Goal: Transaction & Acquisition: Purchase product/service

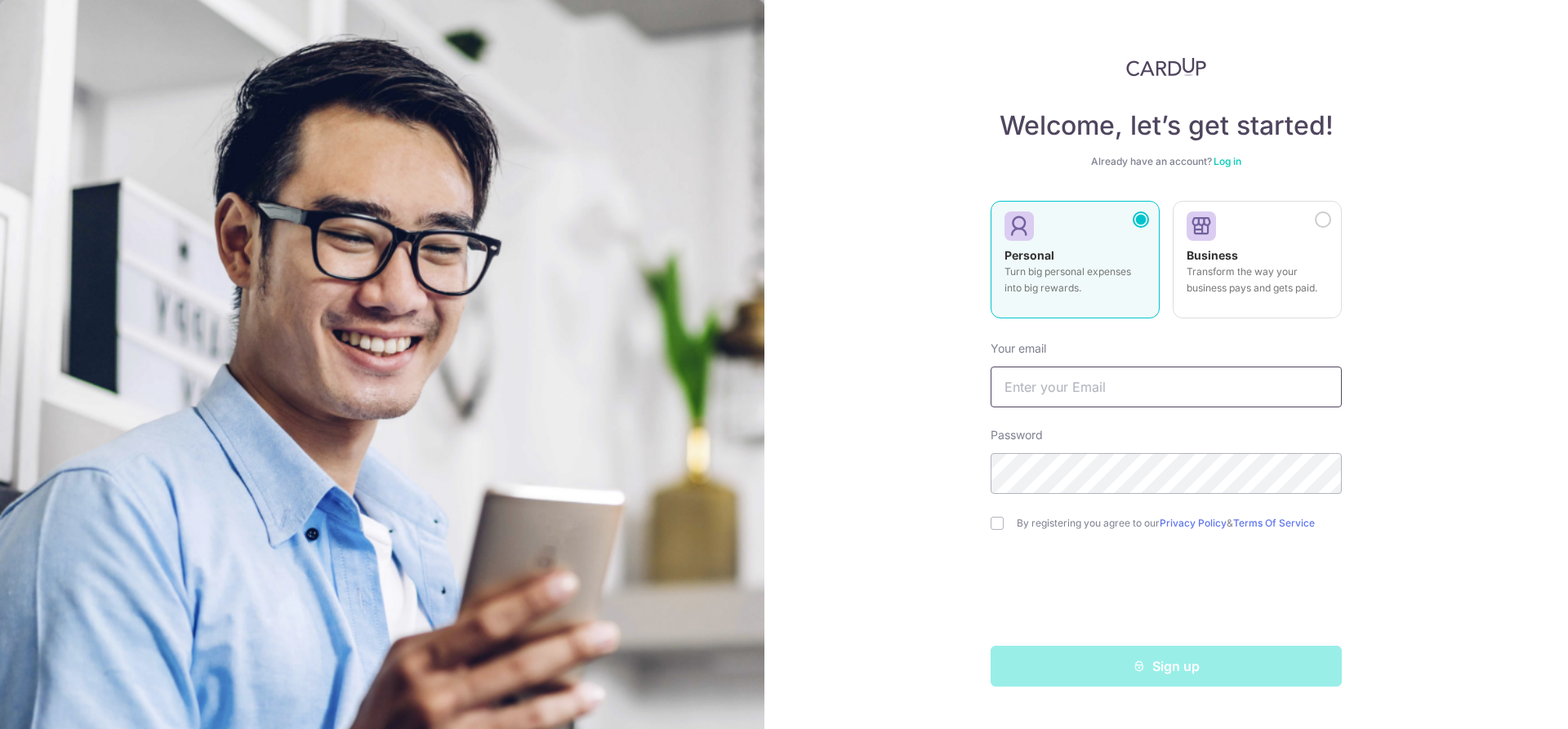
click at [1057, 403] on input "text" at bounding box center [1166, 387] width 351 height 41
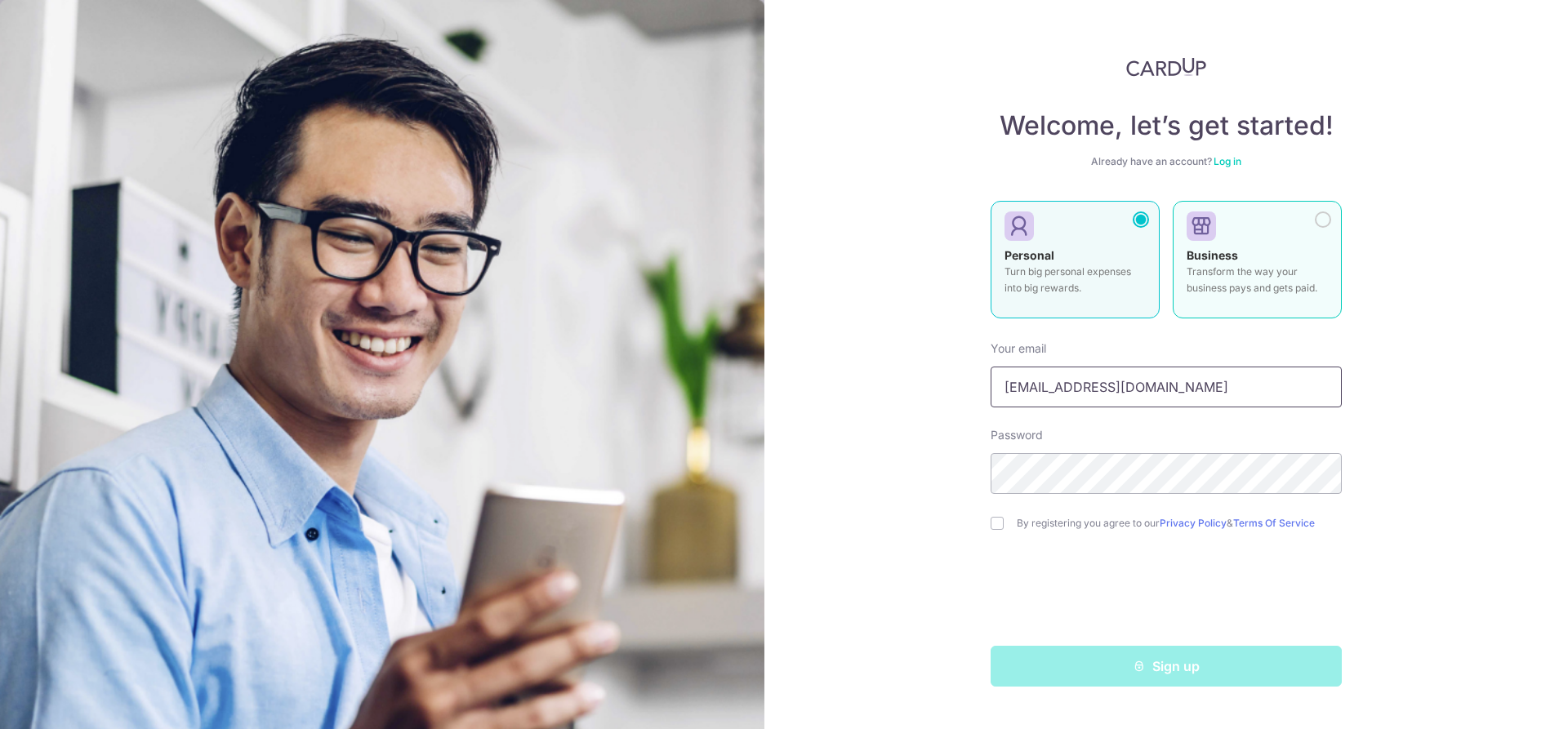
type input "[EMAIL_ADDRESS][DOMAIN_NAME]"
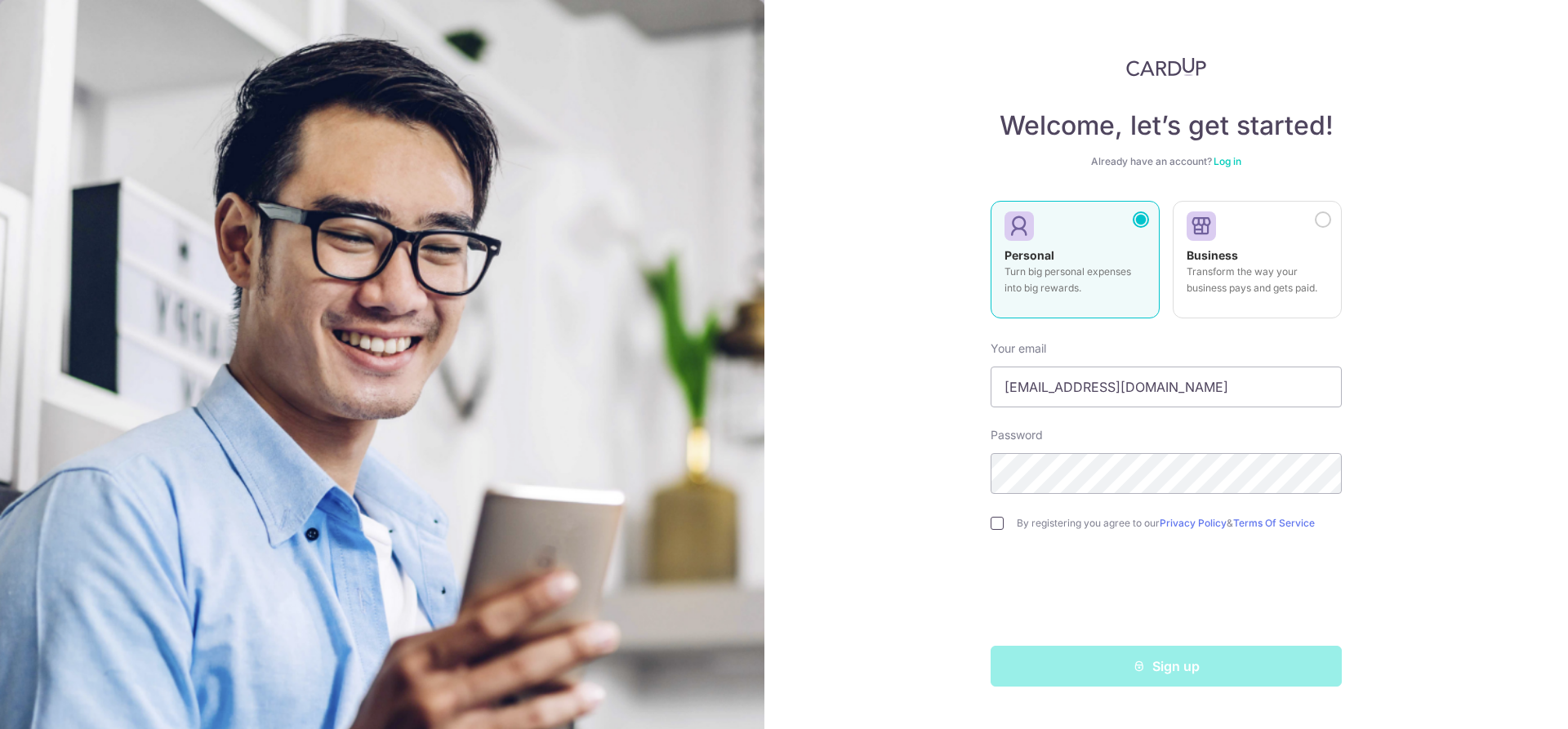
click at [999, 521] on input "checkbox" at bounding box center [997, 523] width 13 height 13
checkbox input "true"
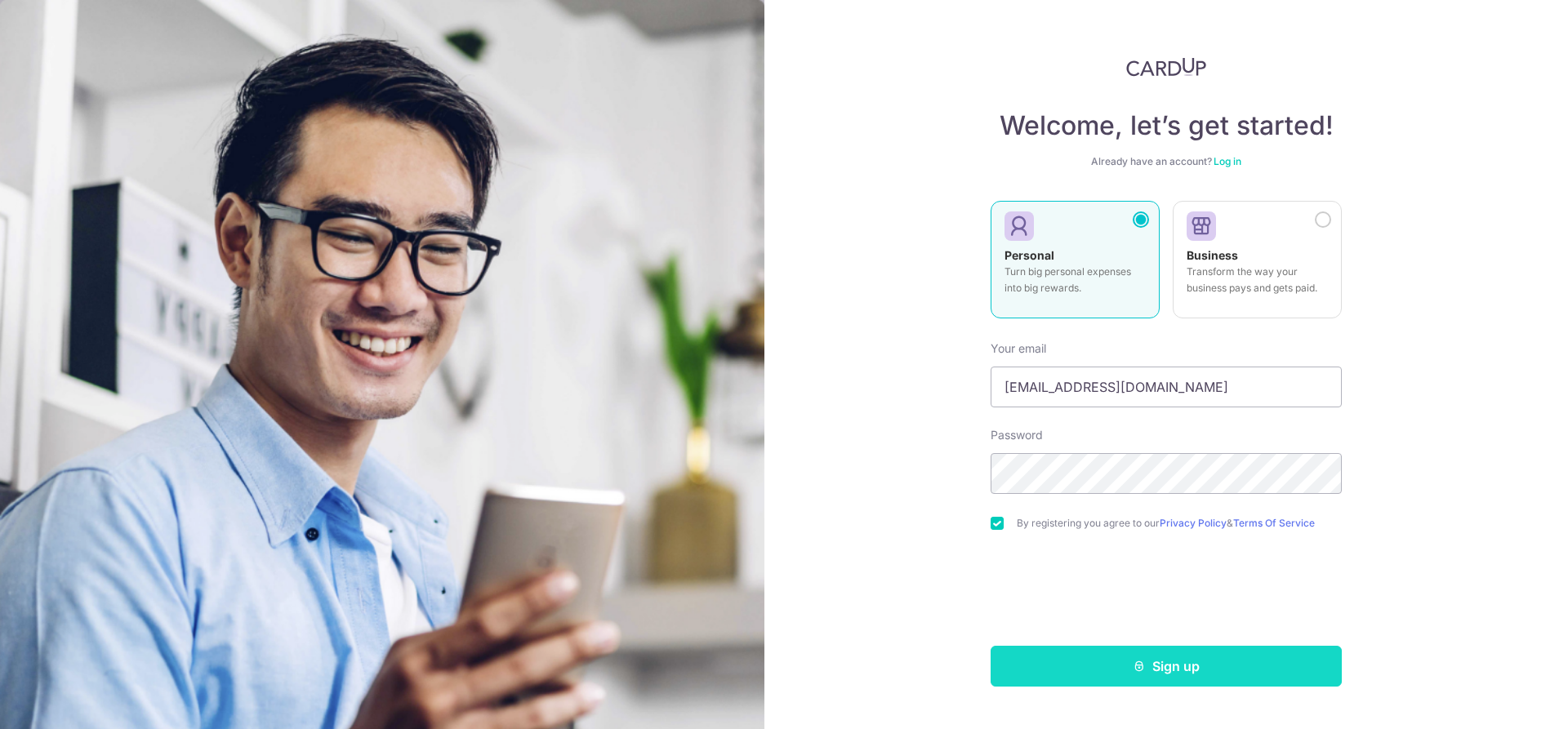
click at [1077, 654] on button "Sign up" at bounding box center [1166, 666] width 351 height 41
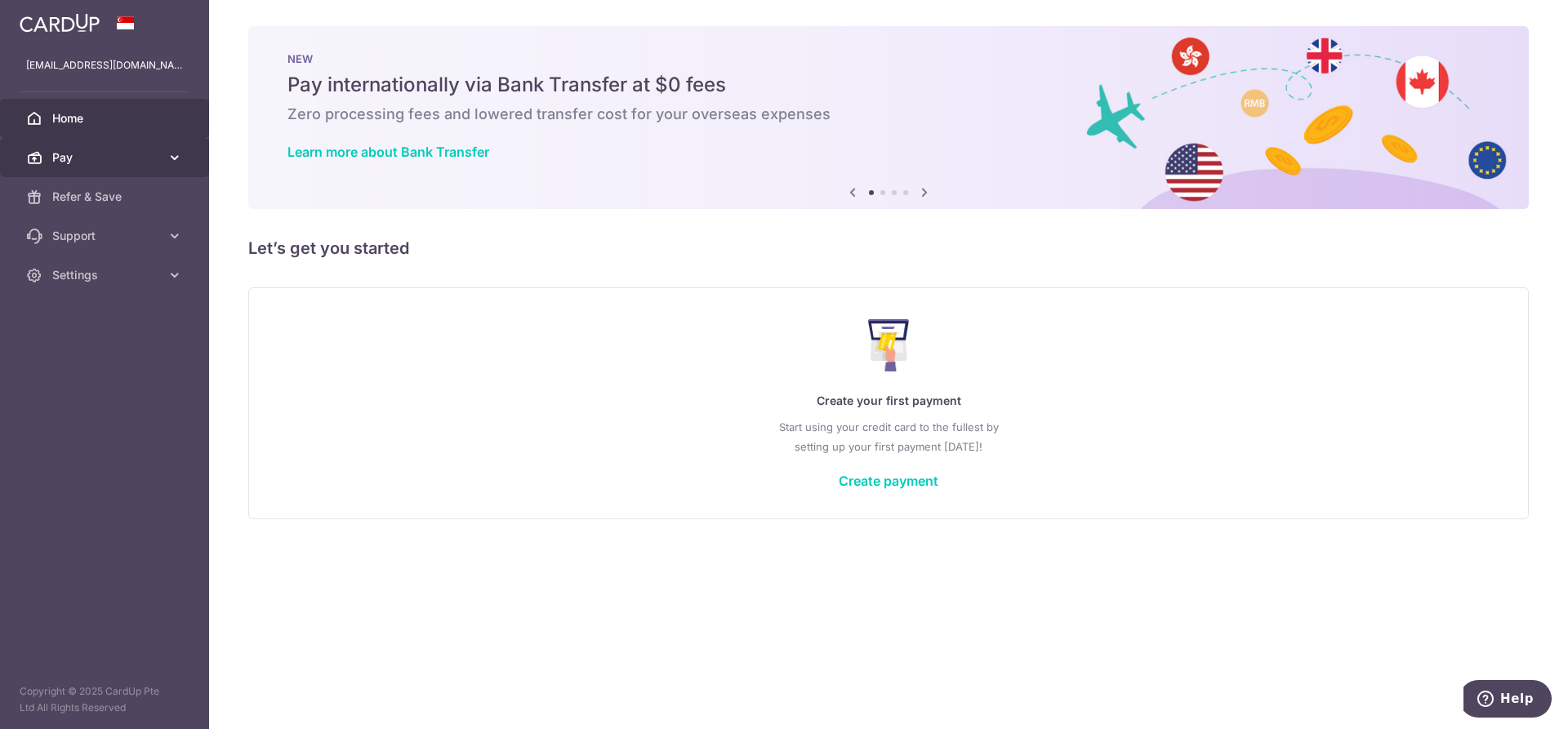
click at [111, 148] on link "Pay" at bounding box center [104, 157] width 209 height 39
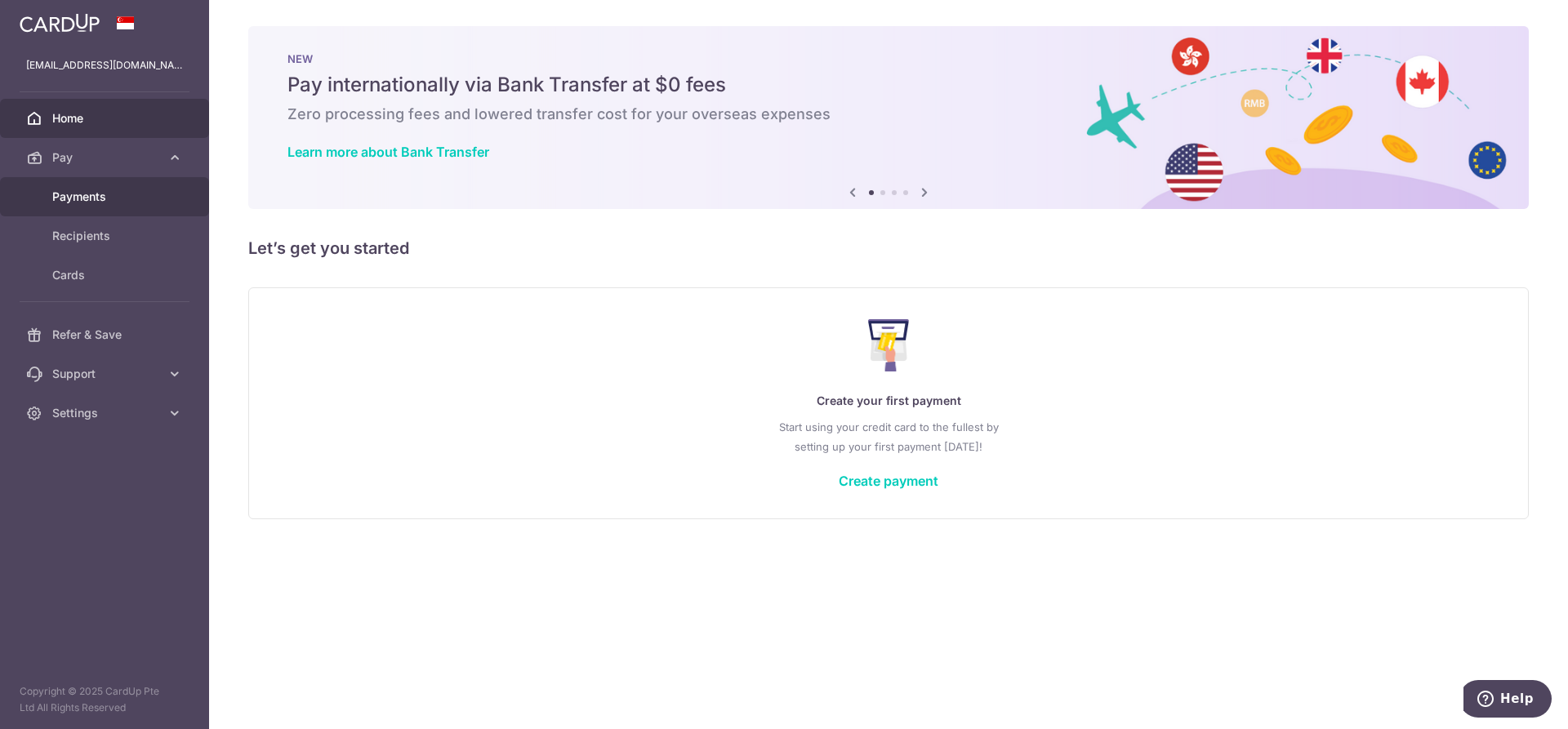
click at [122, 194] on span "Payments" at bounding box center [106, 197] width 108 height 16
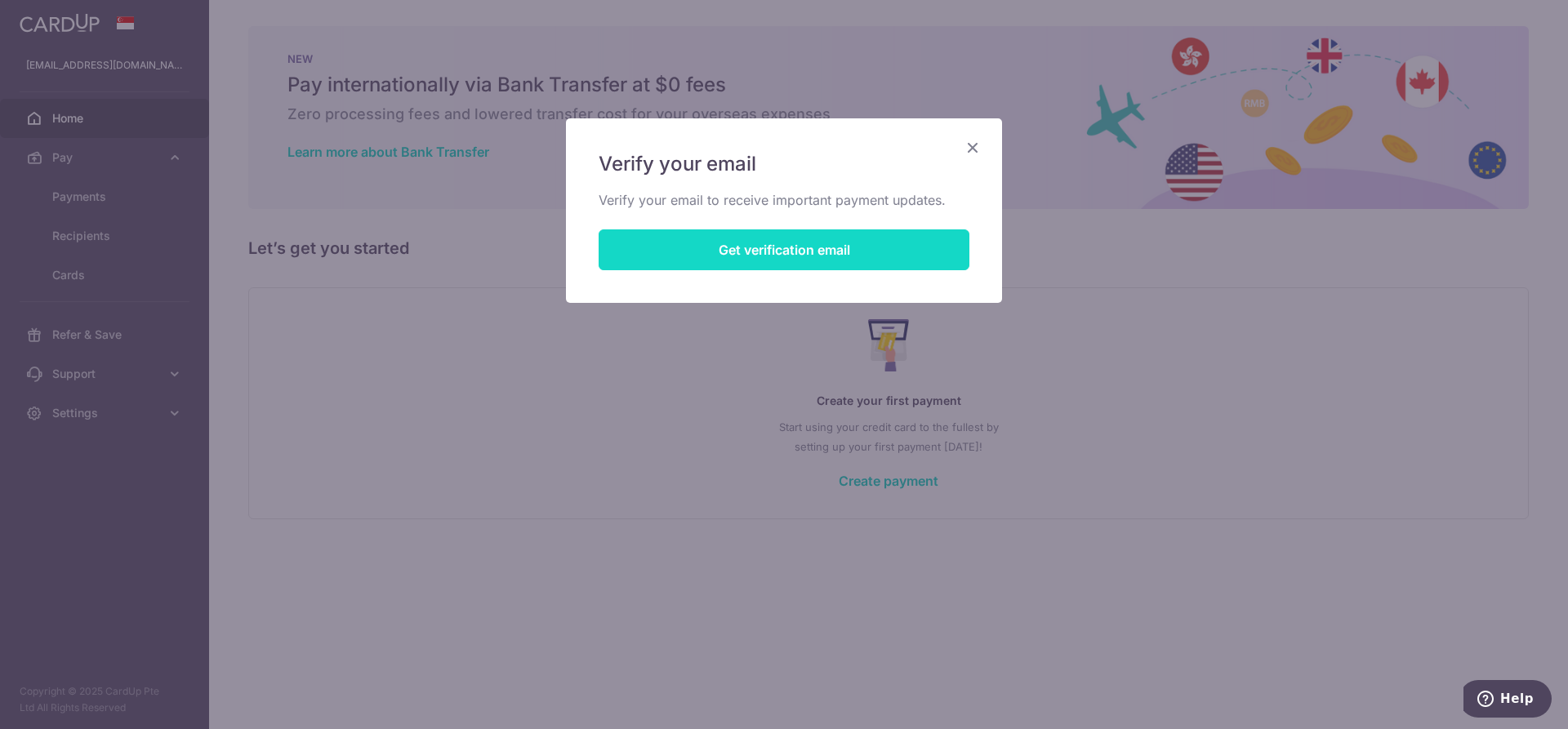
click at [718, 245] on button "Get verification email" at bounding box center [783, 249] width 370 height 41
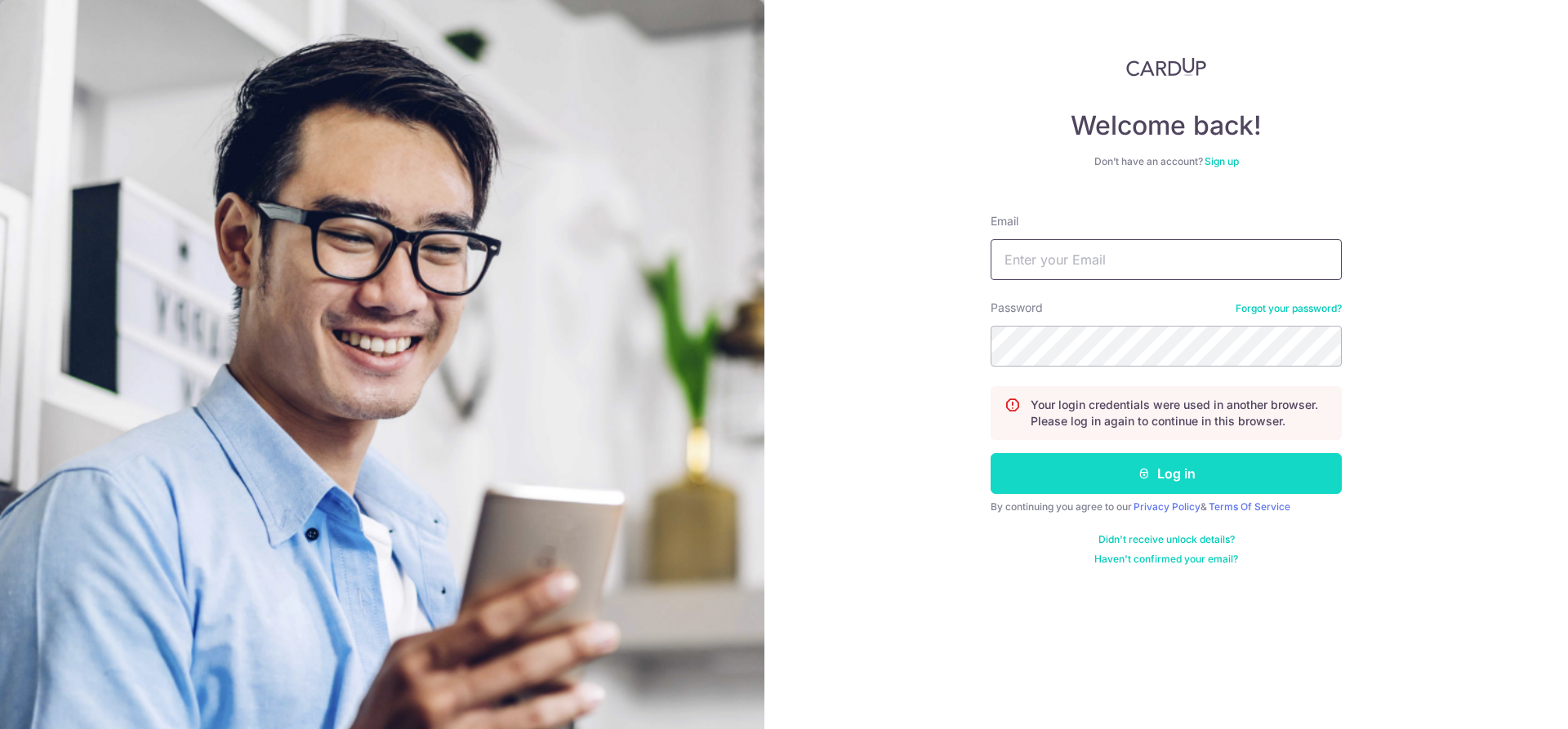
type input "chn_lixin@me.com"
click at [1047, 475] on button "Log in" at bounding box center [1166, 474] width 351 height 41
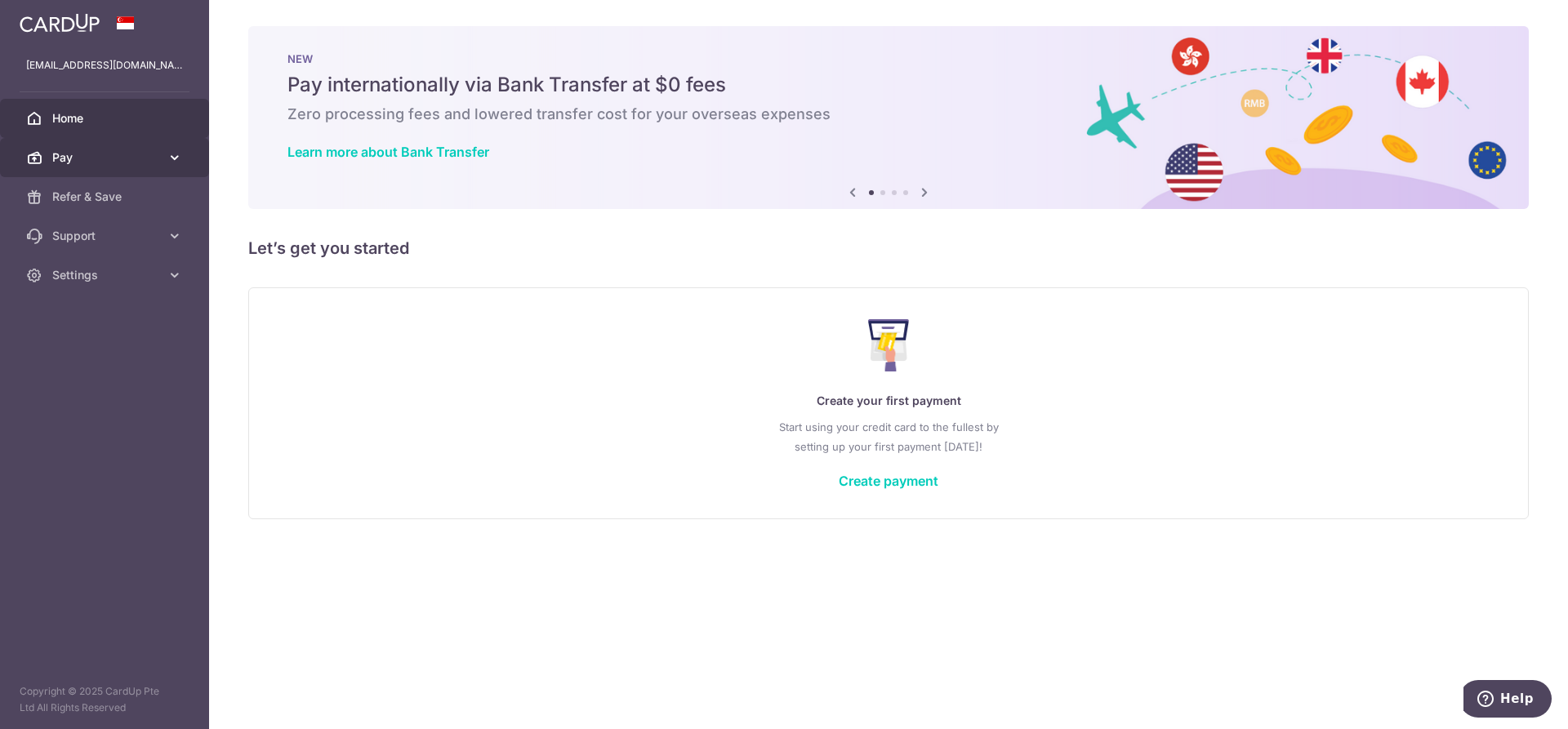
click at [122, 172] on link "Pay" at bounding box center [104, 157] width 209 height 39
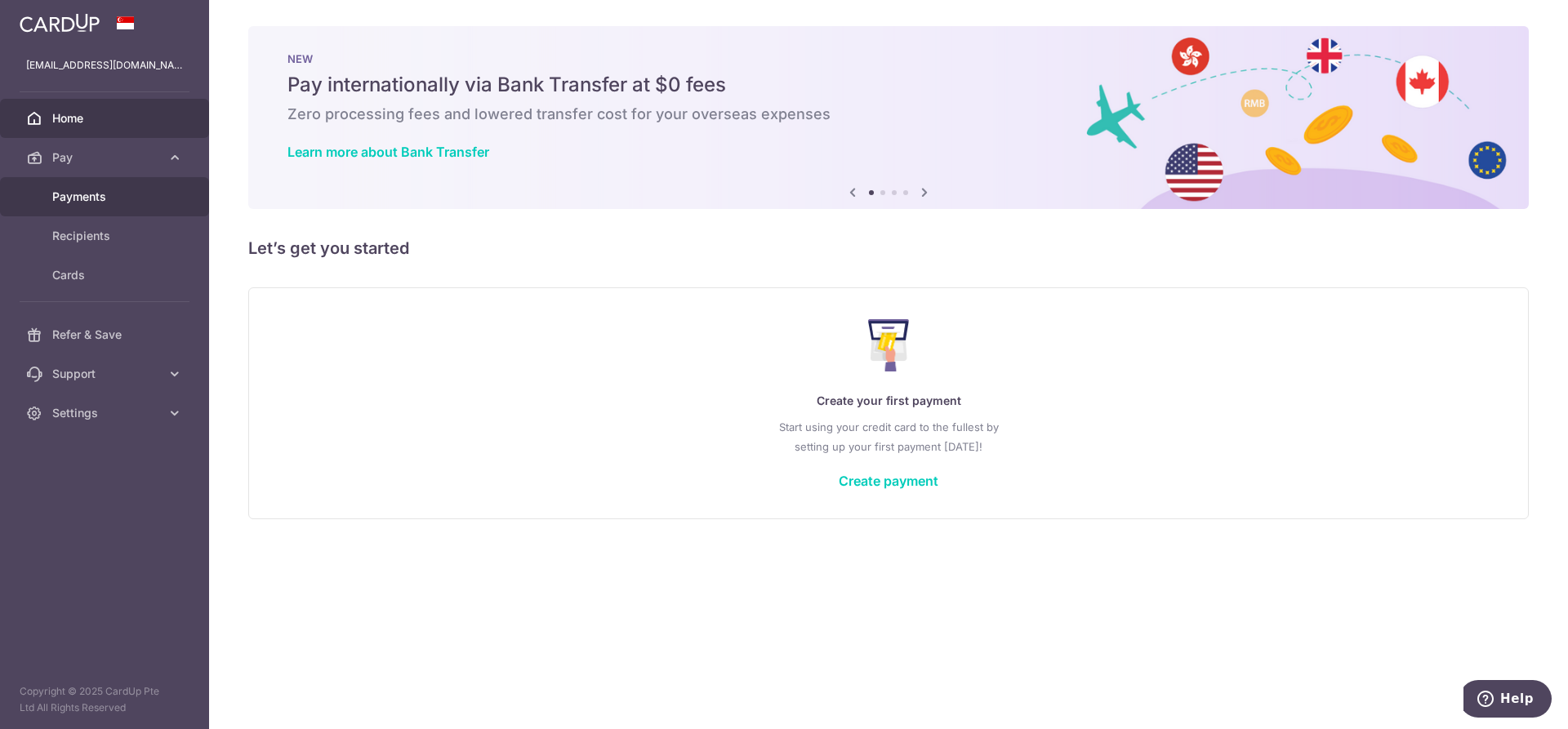
click at [120, 204] on span "Payments" at bounding box center [106, 197] width 108 height 16
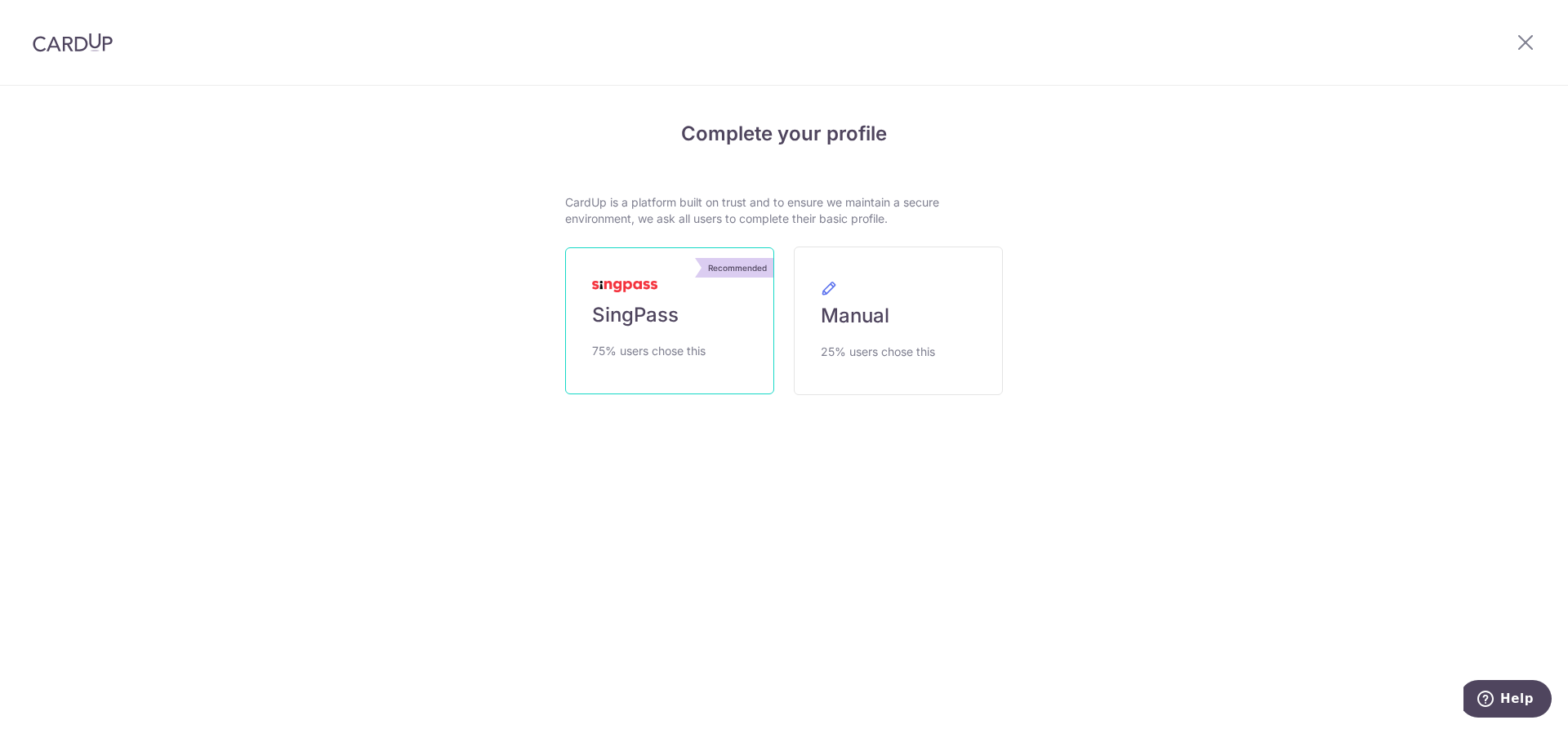
click at [693, 336] on link "Recommended SingPass 75% users chose this" at bounding box center [669, 321] width 209 height 147
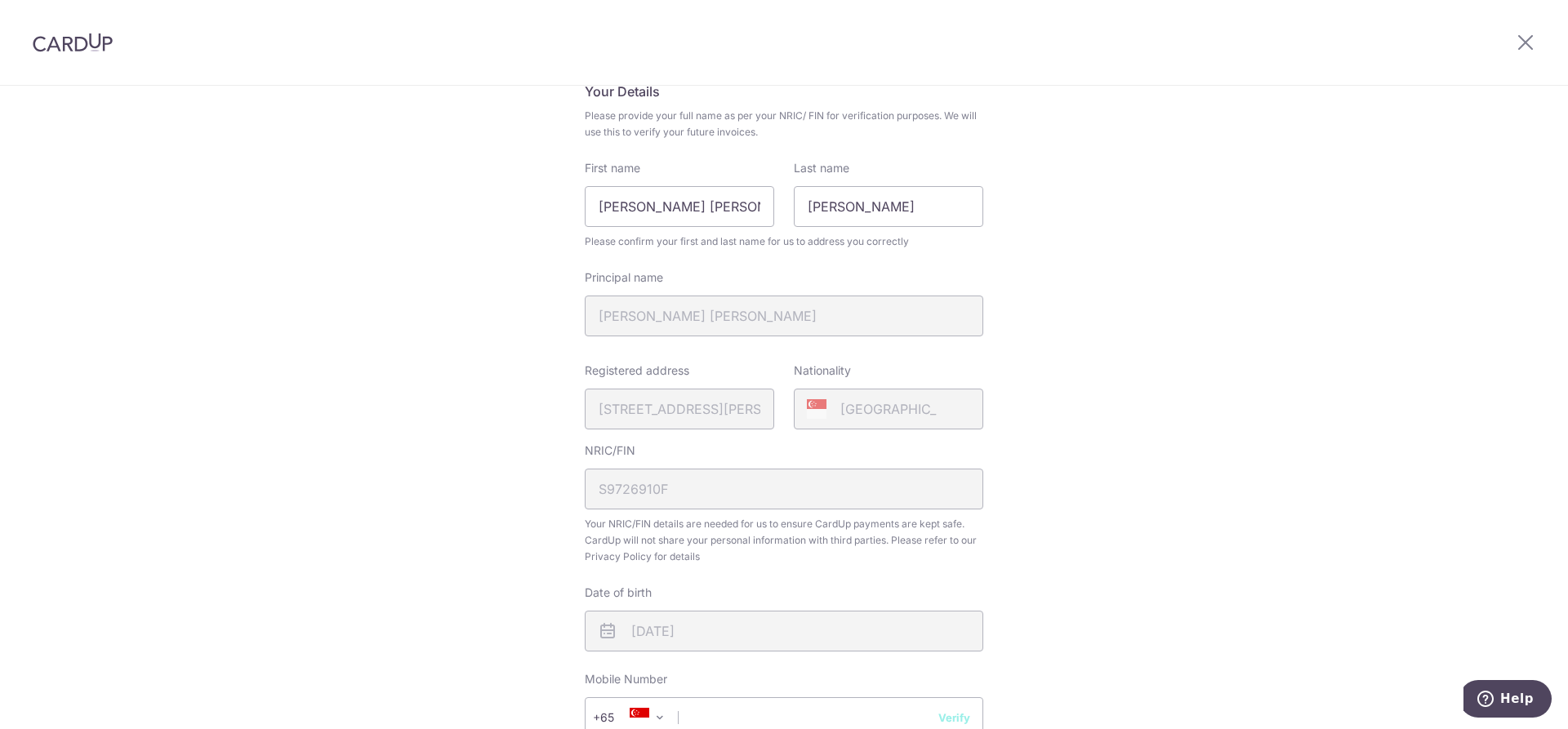
scroll to position [134, 0]
drag, startPoint x: 861, startPoint y: 202, endPoint x: 698, endPoint y: 184, distance: 164.0
click at [698, 184] on div "First name Chan Li Xin Last name Cindy" at bounding box center [784, 193] width 418 height 67
drag, startPoint x: 664, startPoint y: 210, endPoint x: 491, endPoint y: 196, distance: 173.6
click at [491, 196] on div "Review your details Your Details Please provide your full name as per your NRIC…" at bounding box center [784, 514] width 1568 height 1123
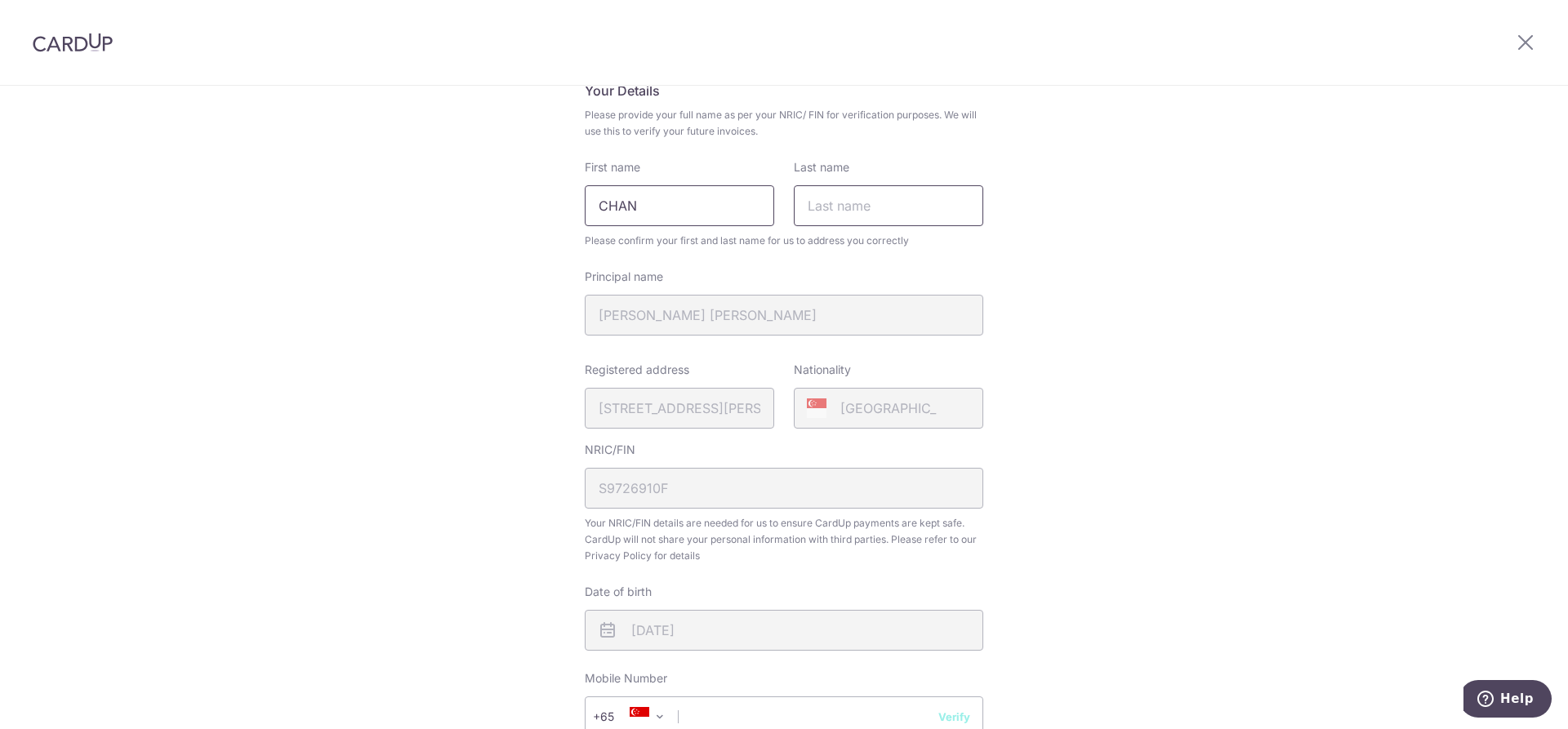
type input "CHAN"
click at [856, 215] on input "Last name" at bounding box center [888, 206] width 189 height 41
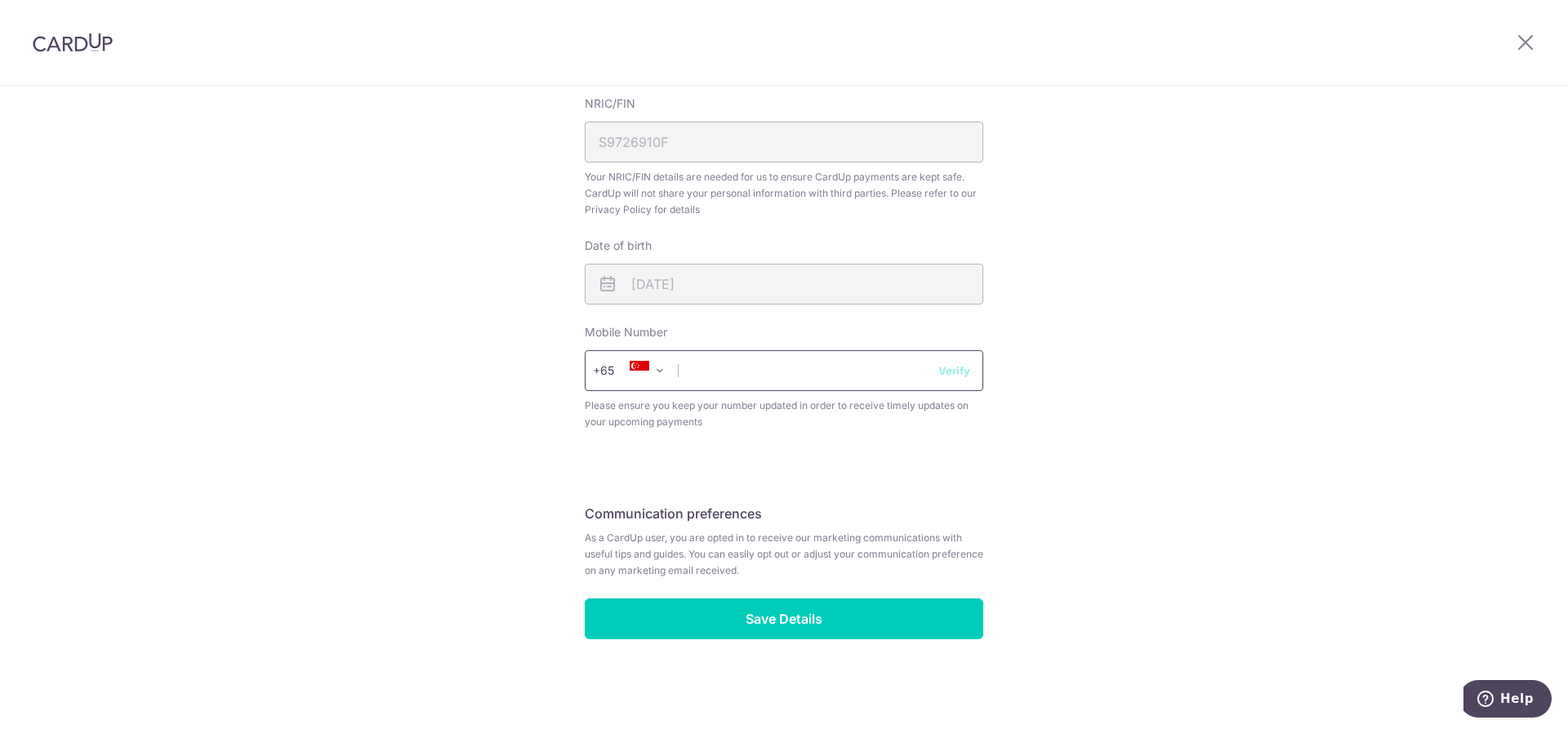
type input "CINDY LI XIN"
click at [773, 365] on input "text" at bounding box center [784, 370] width 398 height 41
type input "98250422"
click at [953, 372] on button "Verify" at bounding box center [953, 370] width 32 height 16
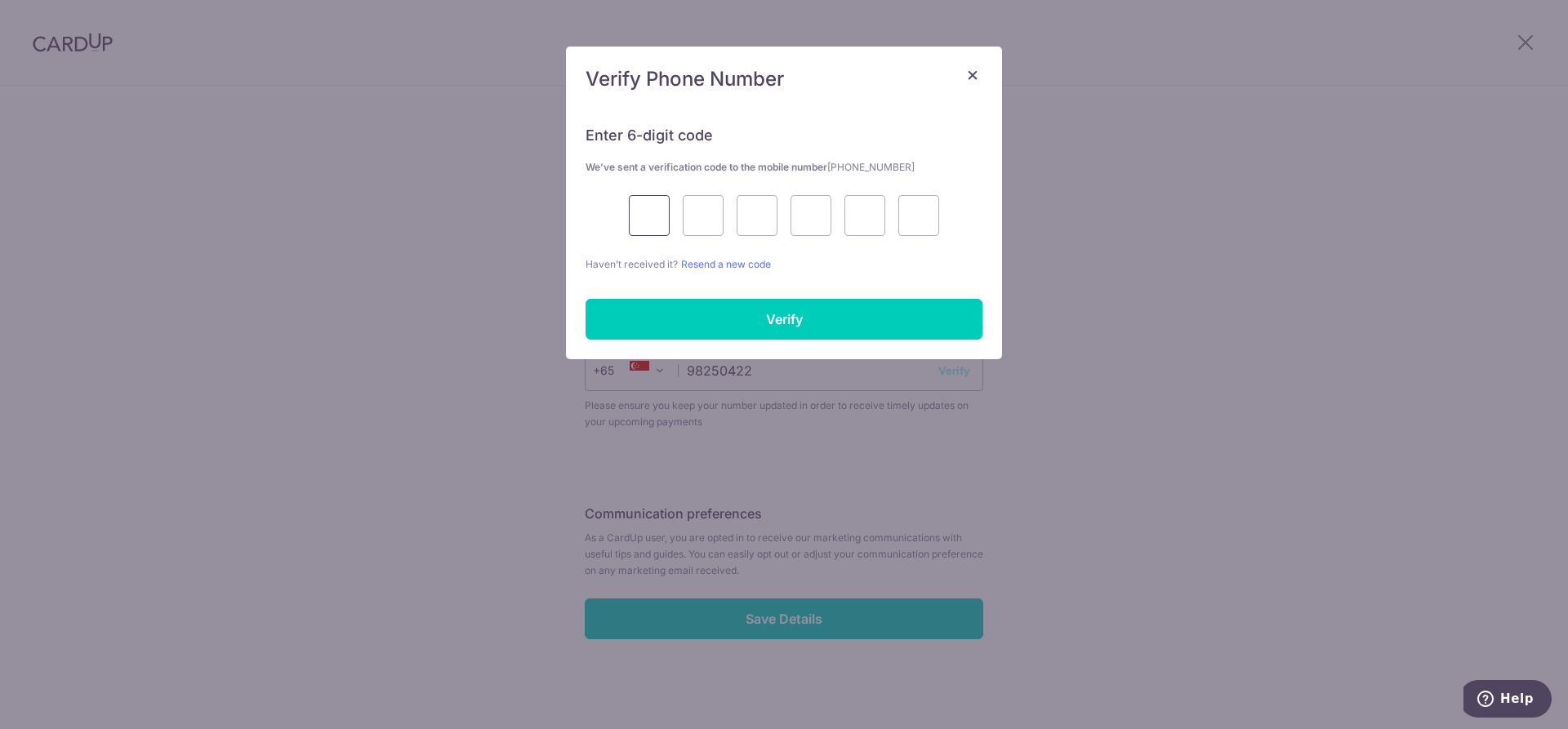
click at [662, 213] on input "text" at bounding box center [648, 216] width 41 height 41
type input "7"
type input "4"
type input "8"
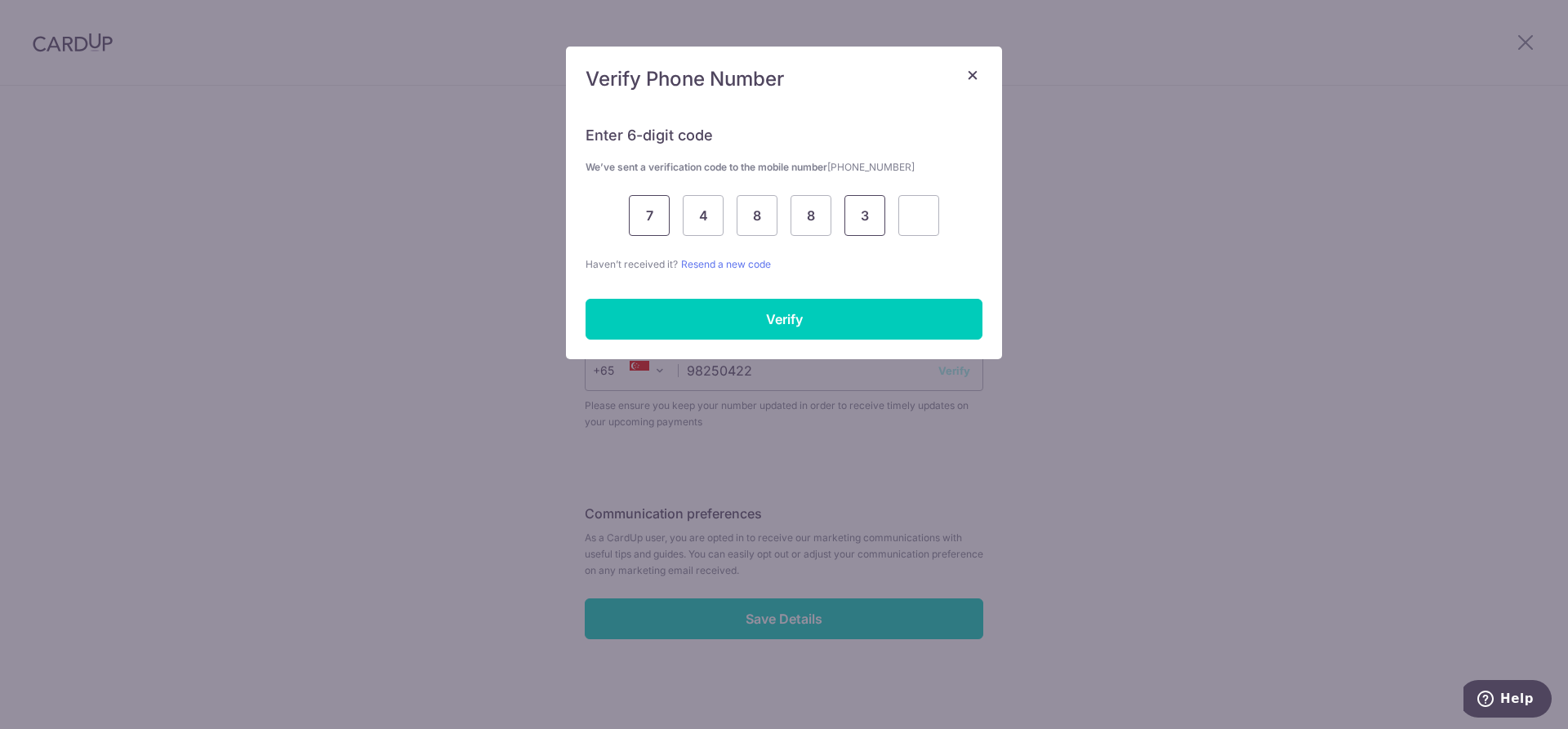
type input "3"
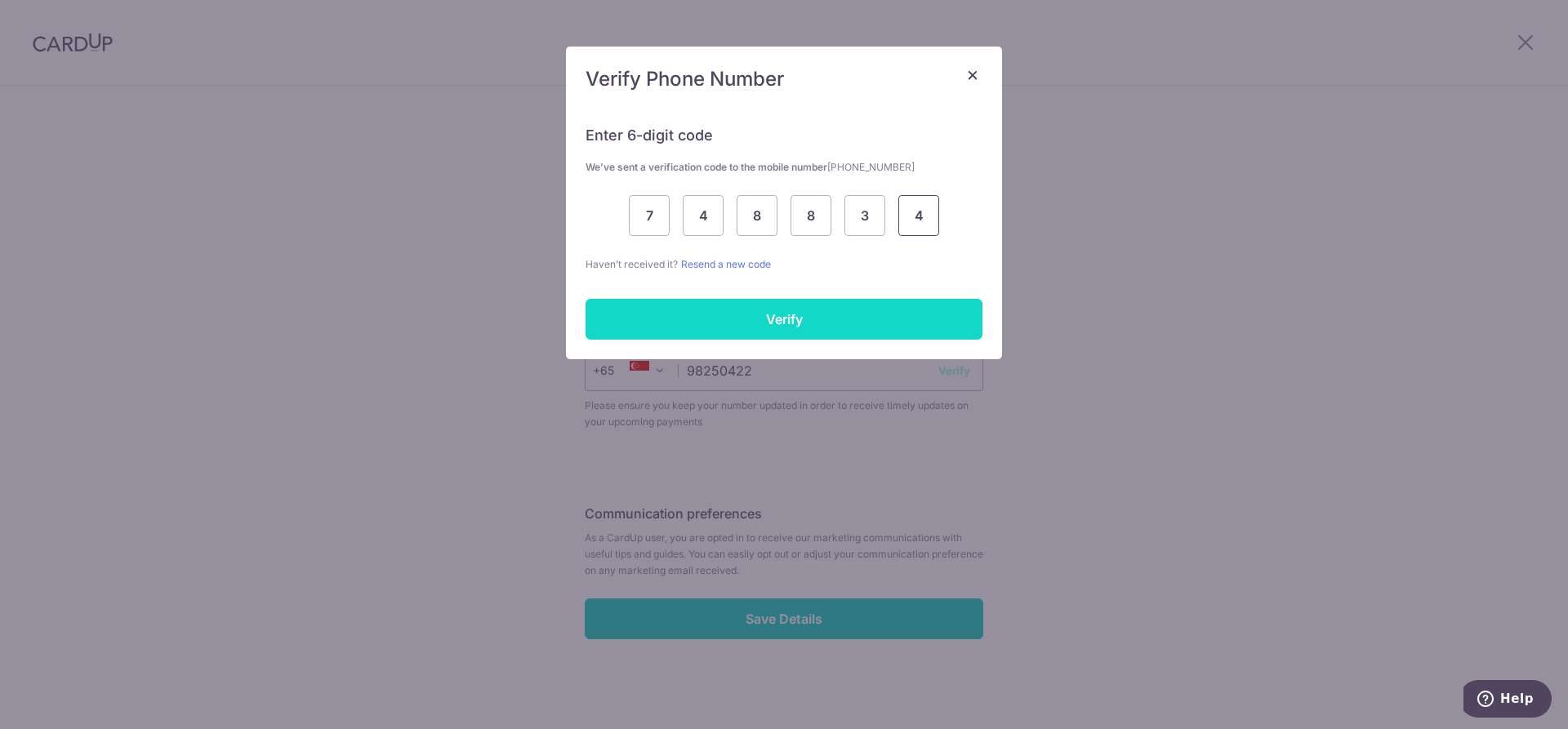
type input "4"
click at [697, 321] on input "Verify" at bounding box center [784, 319] width 397 height 41
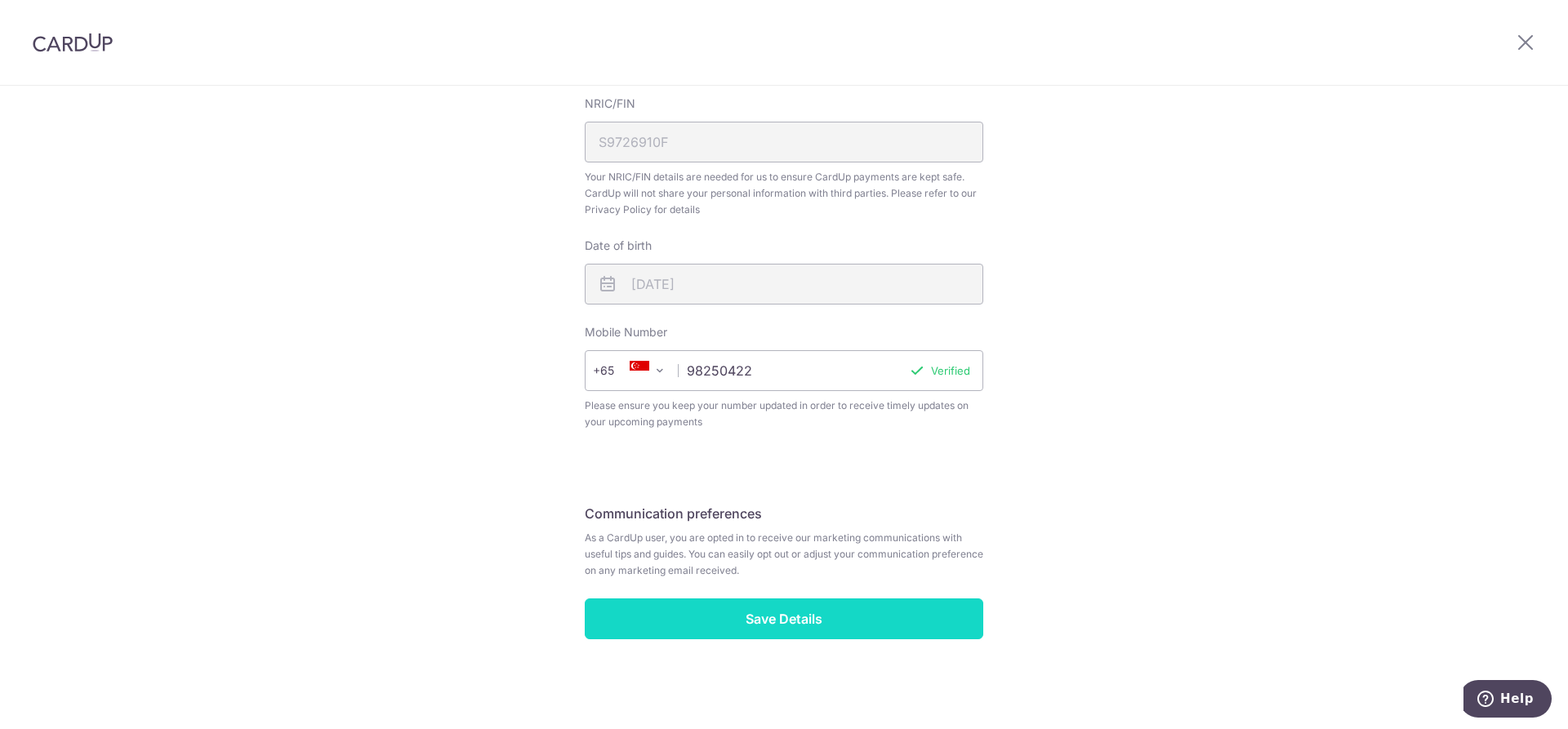
click at [796, 621] on input "Save Details" at bounding box center [784, 619] width 398 height 41
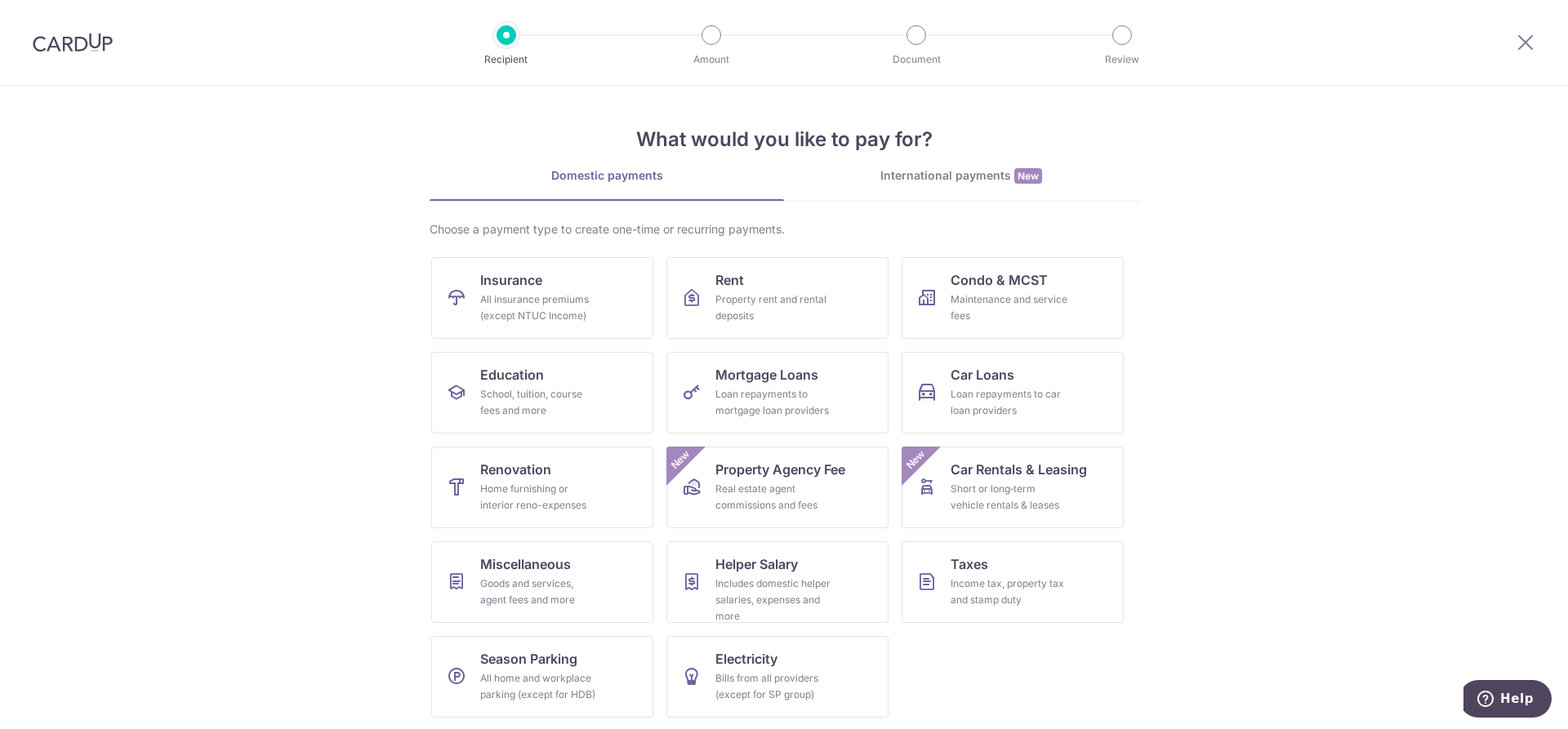
scroll to position [2, 0]
click at [599, 586] on link "Miscellaneous Goods and services, agent fees and more" at bounding box center [541, 580] width 222 height 82
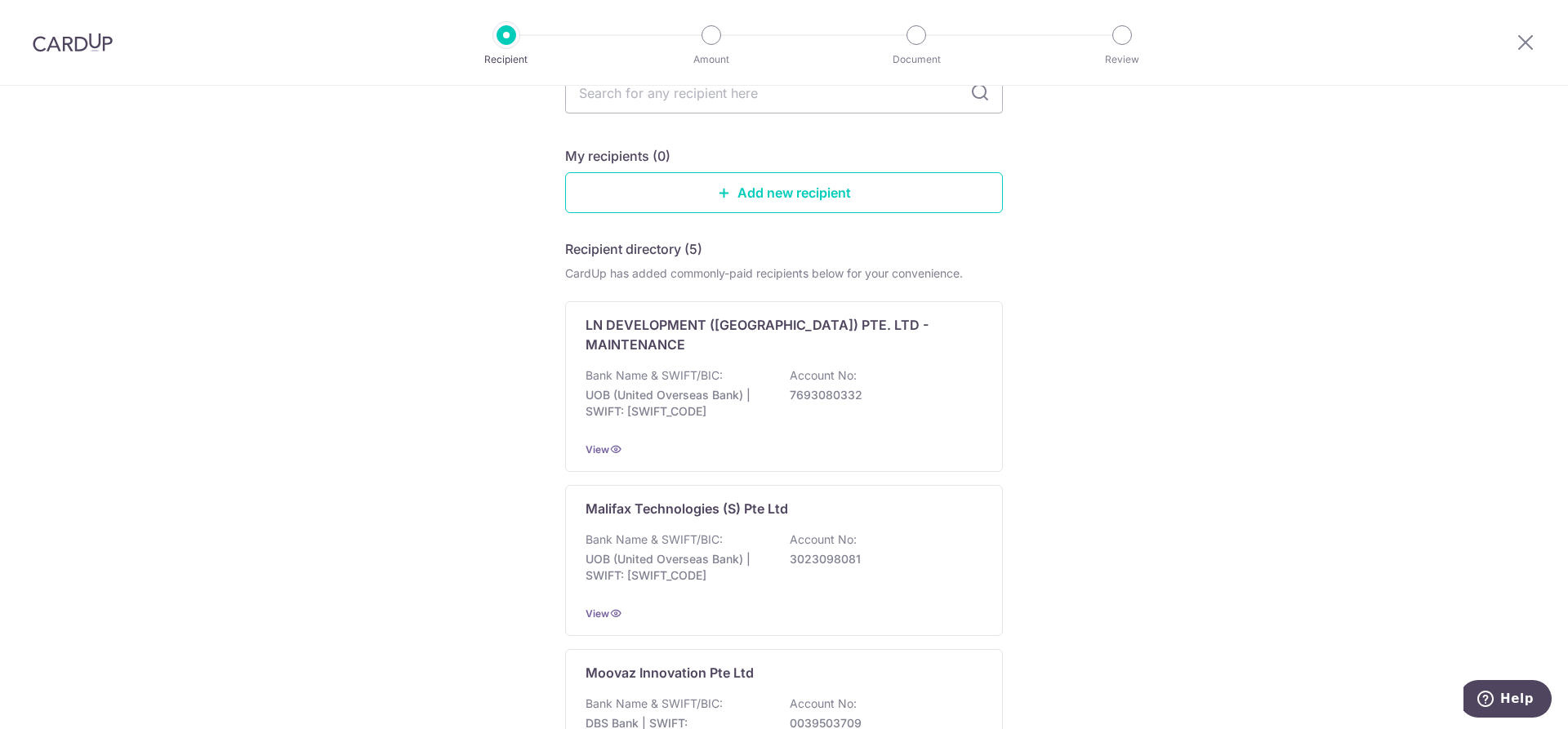
scroll to position [120, 0]
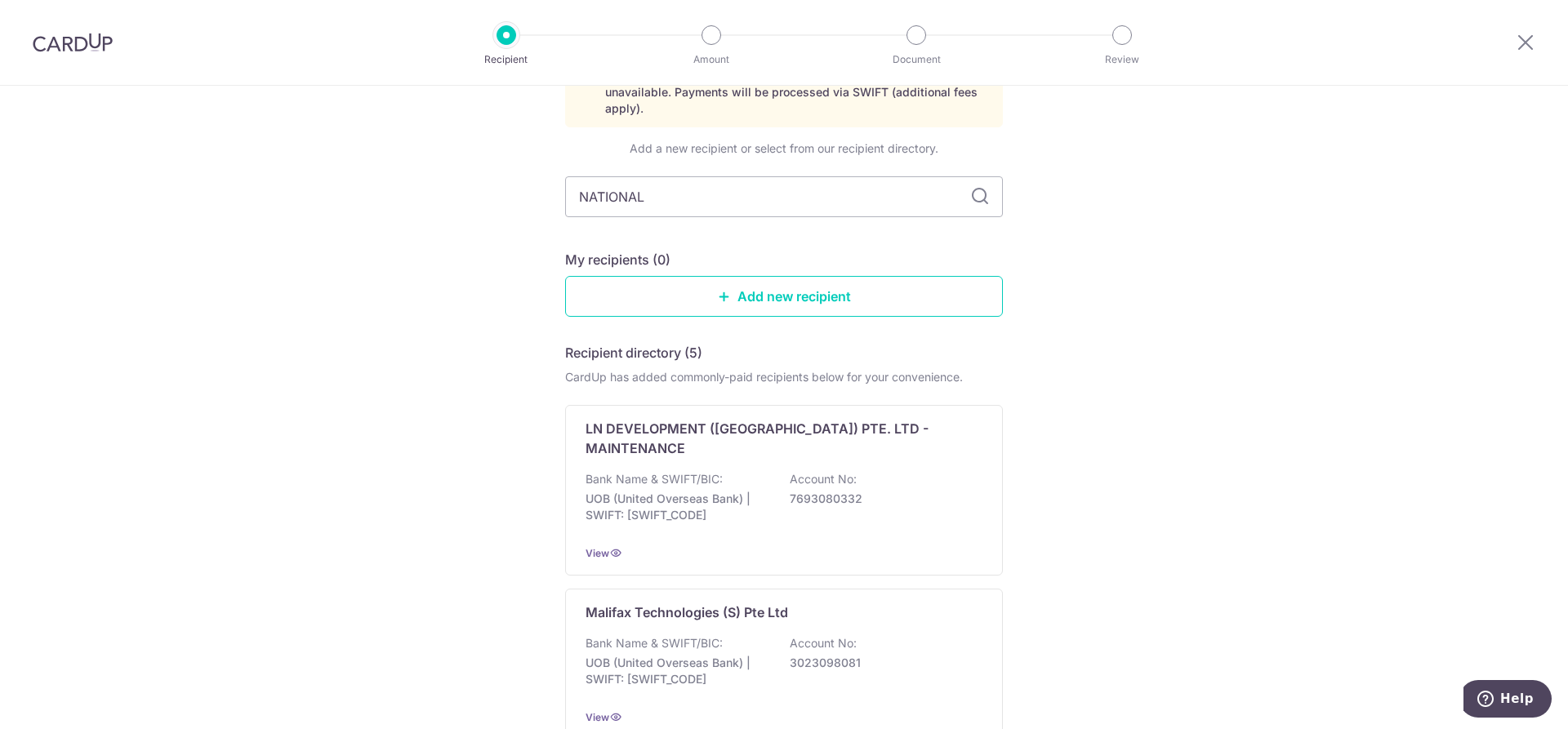
type input "NATIONAL"
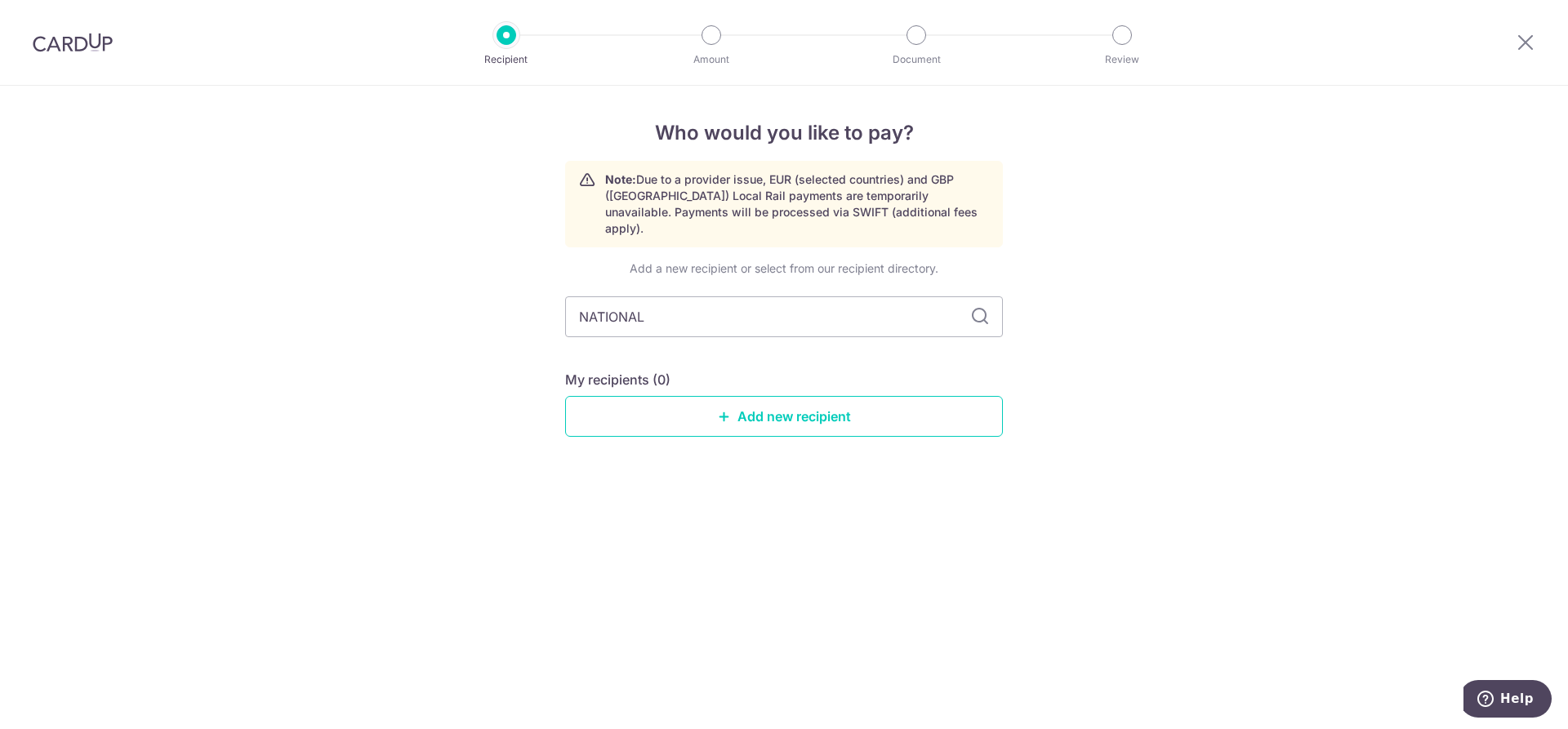
scroll to position [0, 0]
type input "NATIONAL DEN"
type input "[GEOGRAPHIC_DATA]"
click at [833, 434] on div "Add a new recipient or select from our recipient directory. [GEOGRAPHIC_DATA] M…" at bounding box center [783, 362] width 437 height 203
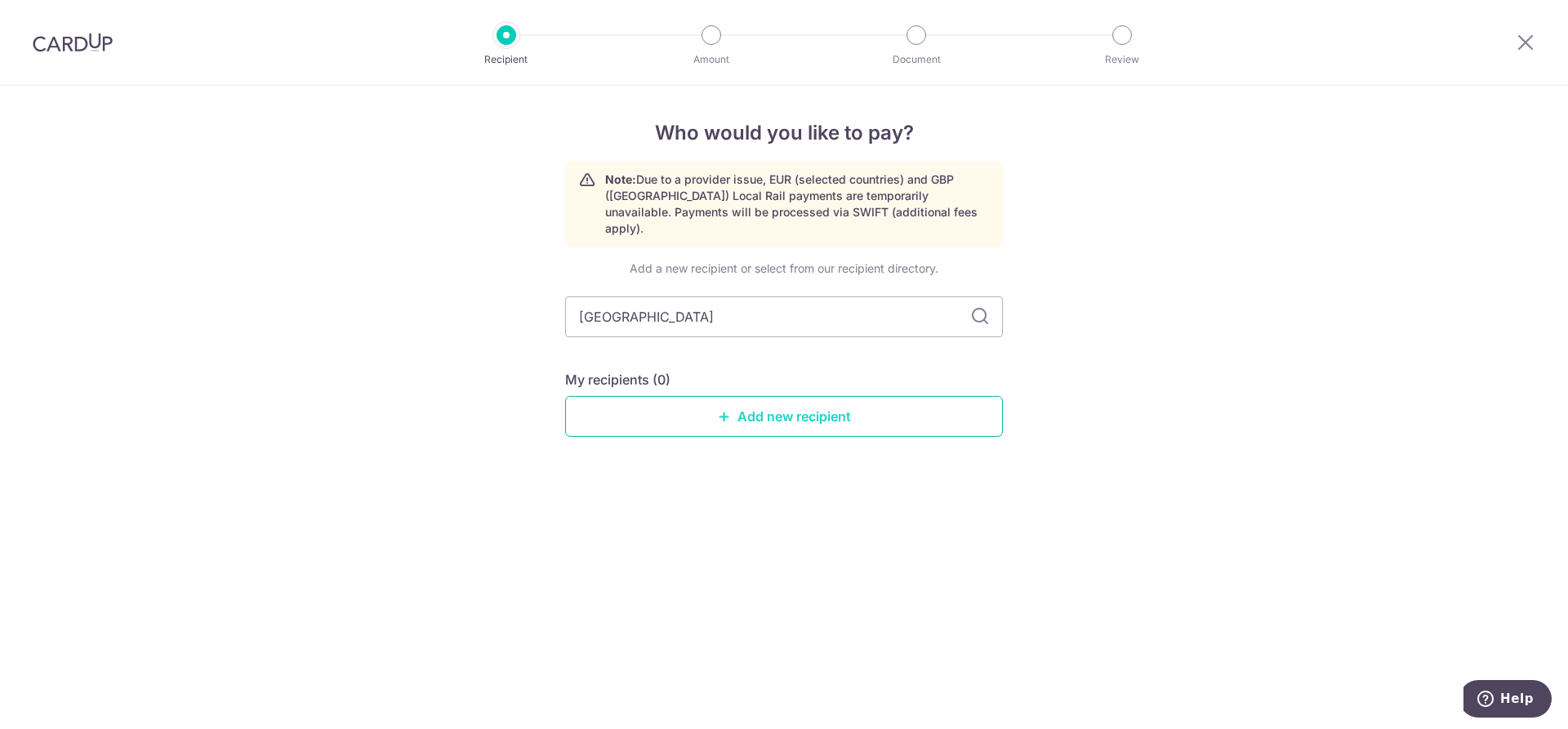
click at [850, 400] on link "Add new recipient" at bounding box center [783, 416] width 437 height 41
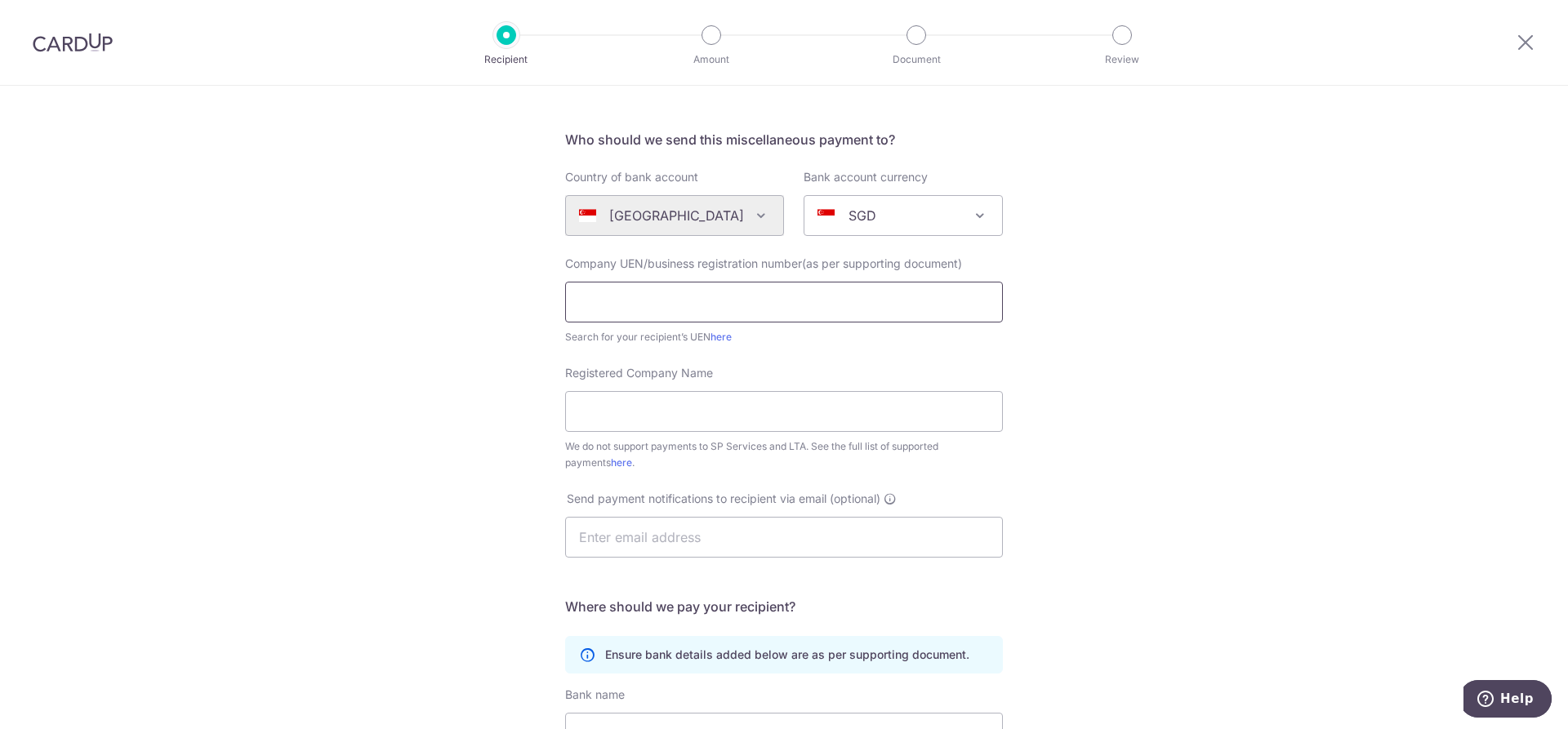
scroll to position [94, 0]
click at [636, 317] on input "text" at bounding box center [783, 301] width 437 height 41
type input "199505641M"
click at [658, 412] on input "Registered Company Name" at bounding box center [783, 410] width 437 height 41
click at [723, 338] on link "here" at bounding box center [721, 336] width 21 height 13
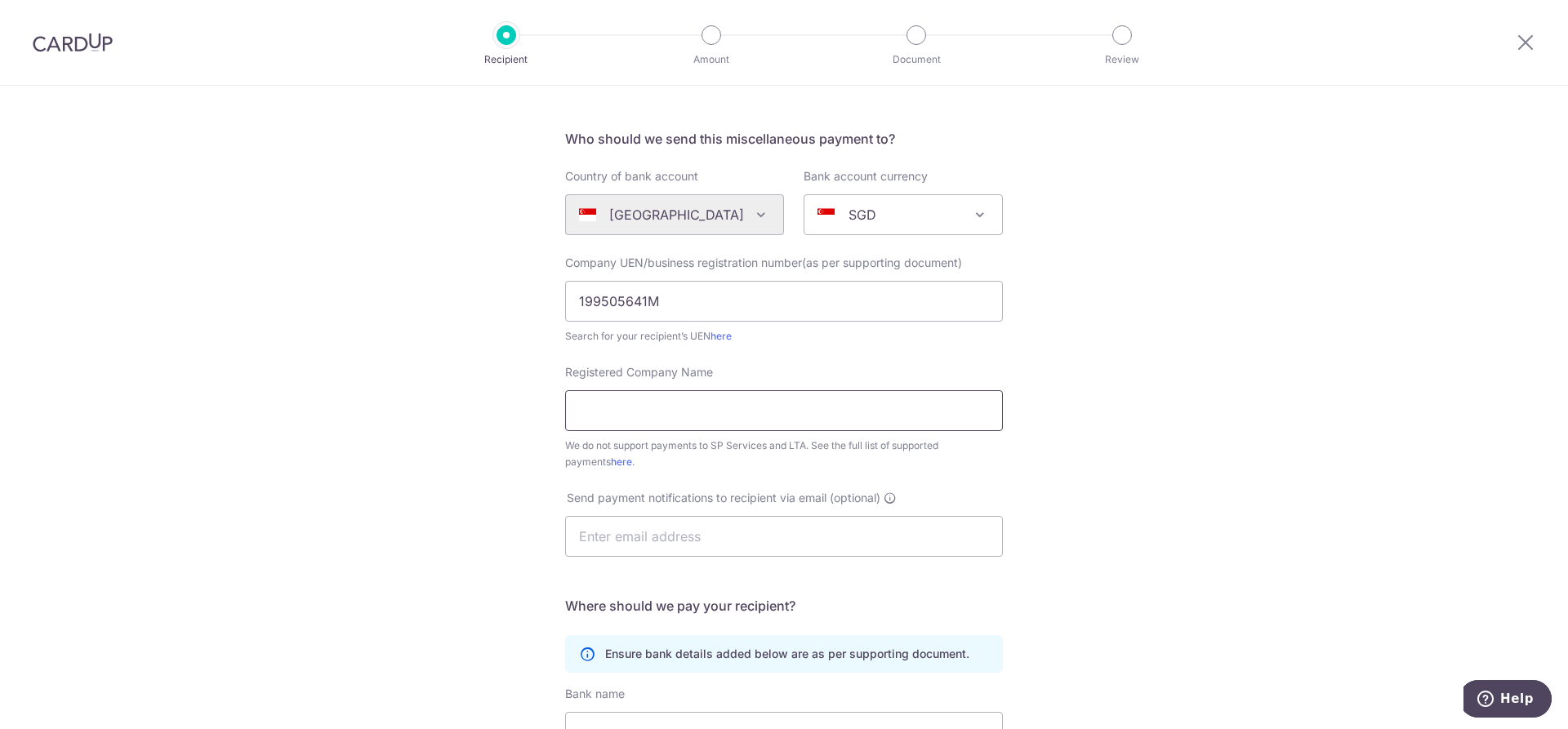
click at [778, 405] on input "Registered Company Name" at bounding box center [783, 410] width 437 height 41
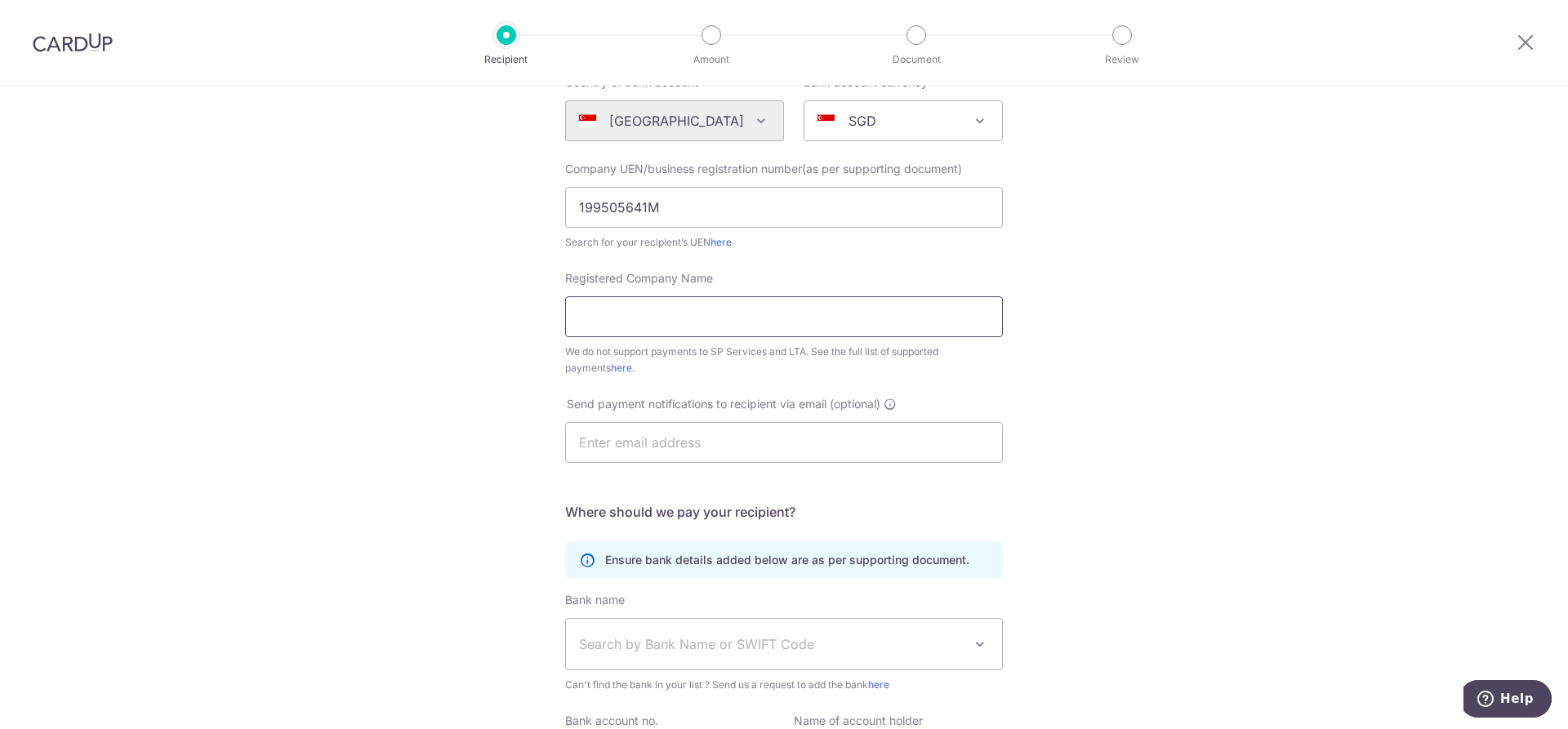
scroll to position [197, 0]
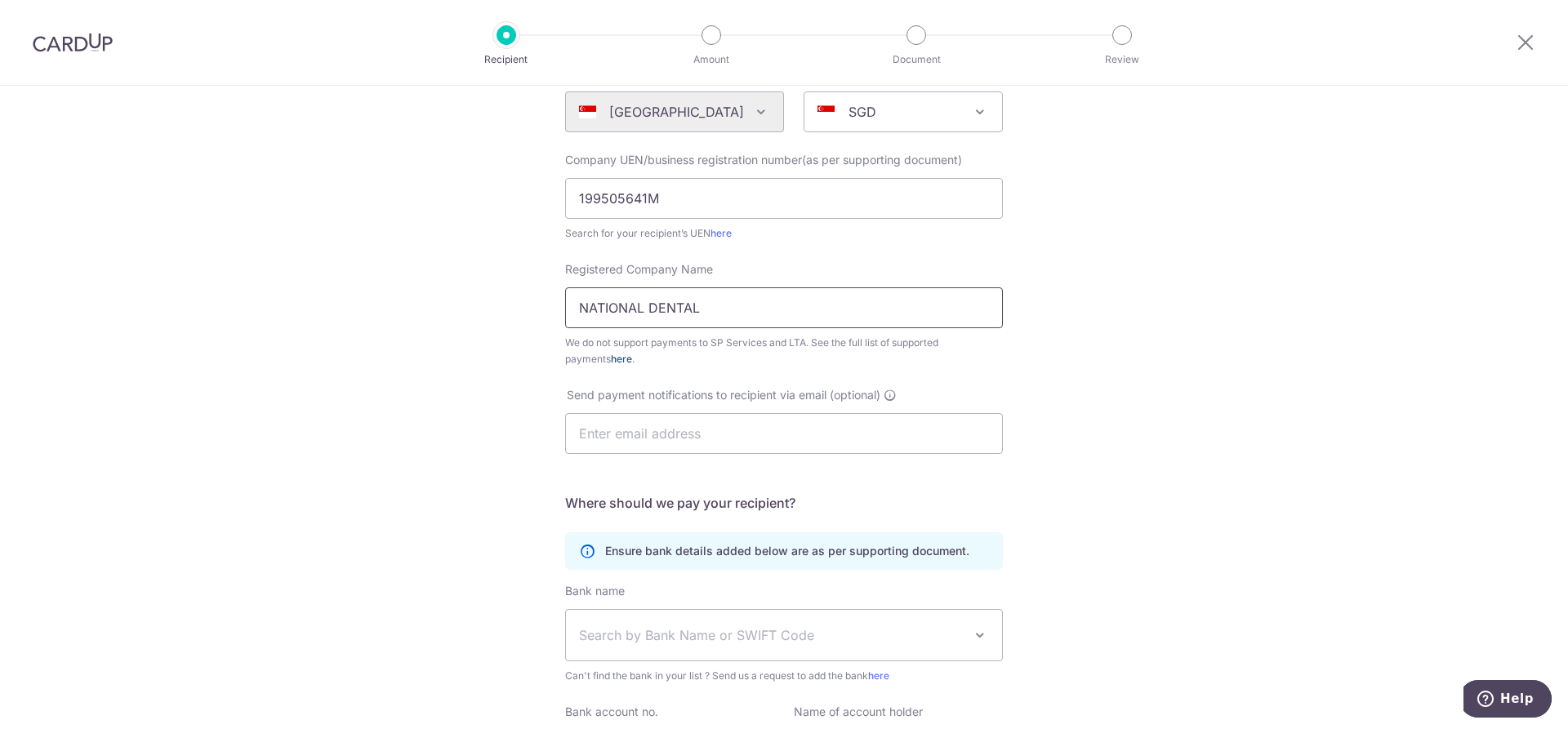
type input "NATIONAL DENTAL"
click at [611, 361] on link "here" at bounding box center [621, 360] width 21 height 13
